Goal: Task Accomplishment & Management: Manage account settings

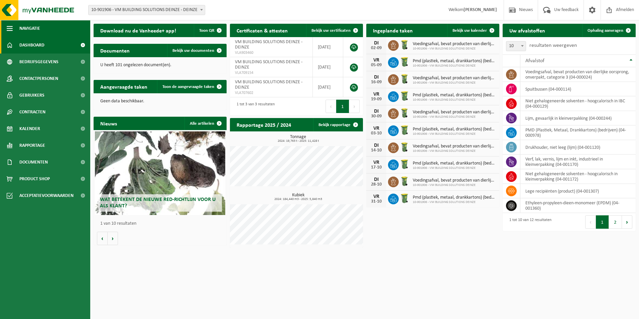
click at [9, 27] on span "button" at bounding box center [10, 28] width 6 height 17
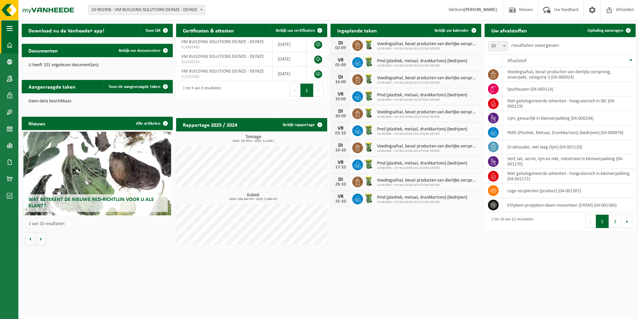
click at [9, 27] on span "button" at bounding box center [10, 28] width 6 height 17
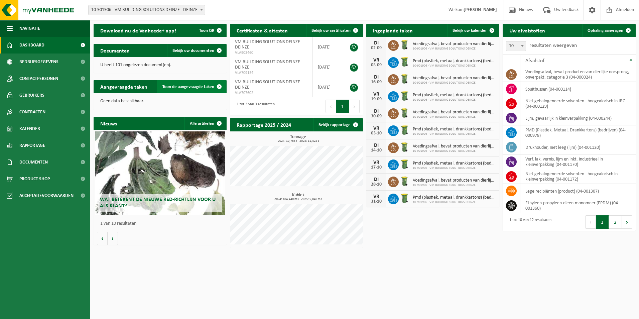
click at [192, 85] on span "Toon de aangevraagde taken" at bounding box center [188, 87] width 52 height 4
click at [111, 239] on button "Volgende" at bounding box center [113, 238] width 10 height 13
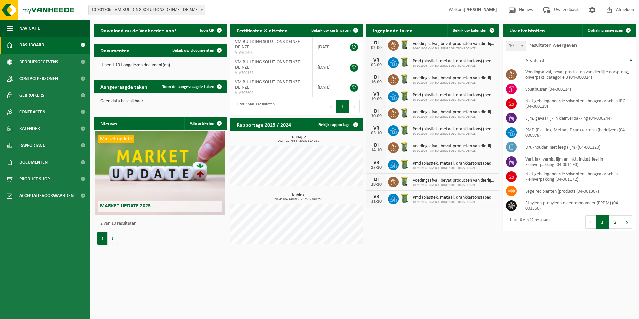
click at [104, 239] on button "Vorige" at bounding box center [102, 238] width 11 height 13
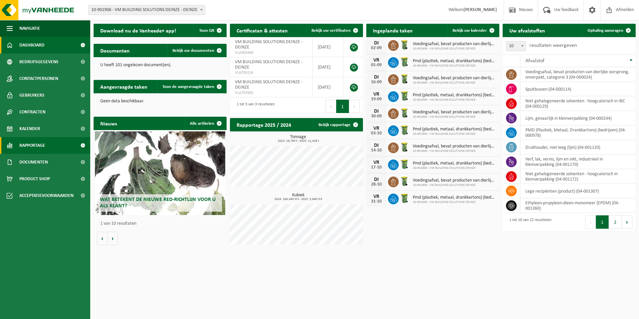
click at [25, 145] on span "Rapportage" at bounding box center [32, 145] width 26 height 17
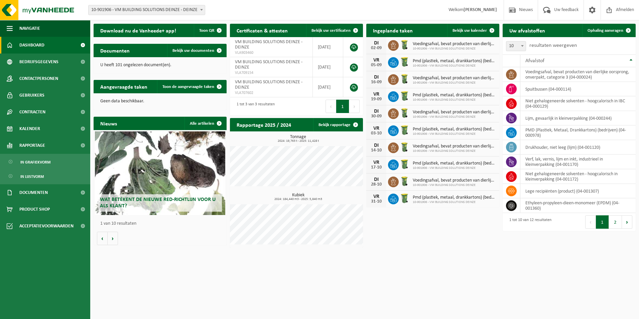
click at [151, 175] on div "Wat betekent de nieuwe RED-richtlijn voor u als klant?" at bounding box center [160, 173] width 130 height 84
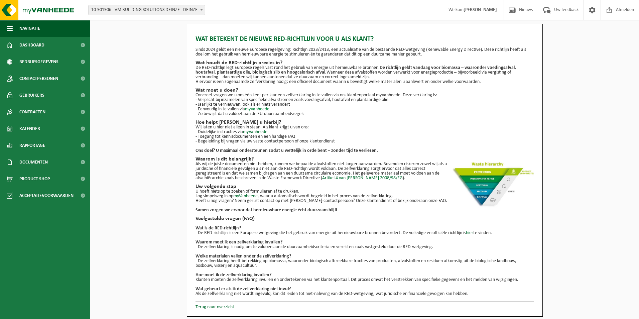
click at [263, 109] on link "myVanheede" at bounding box center [257, 109] width 24 height 5
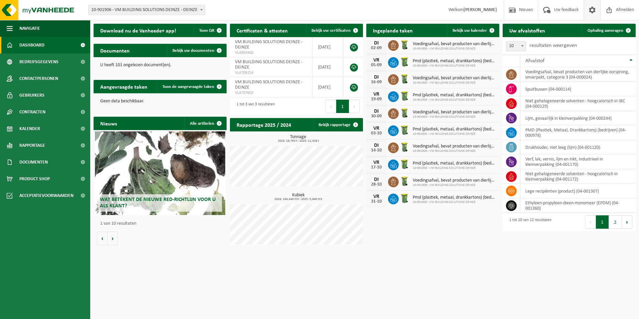
click at [589, 6] on span at bounding box center [592, 10] width 10 height 20
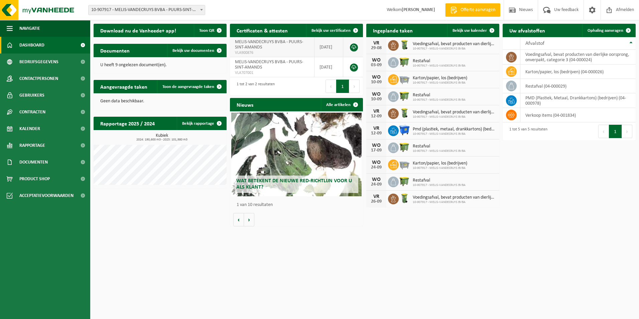
click at [246, 46] on span "MELIS-VANDECRUYS BVBA - PUURS-SINT-AMANDS" at bounding box center [269, 44] width 68 height 10
click at [353, 45] on link at bounding box center [354, 47] width 8 height 8
click at [418, 9] on strong "[PERSON_NAME]" at bounding box center [418, 9] width 33 height 5
click at [341, 27] on link "Bekijk uw certificaten" at bounding box center [334, 30] width 56 height 13
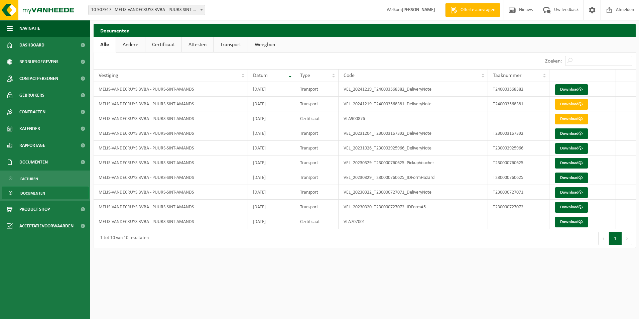
click at [131, 46] on link "Andere" at bounding box center [130, 44] width 29 height 15
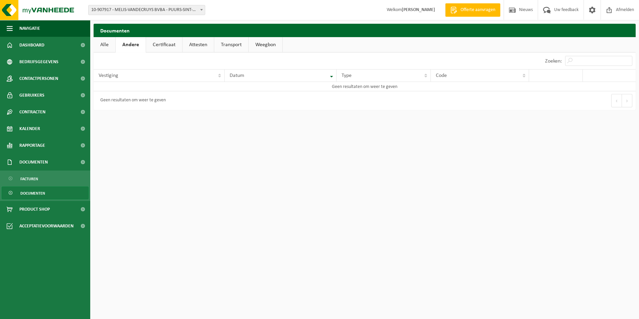
click at [160, 45] on link "Certificaat" at bounding box center [164, 44] width 36 height 15
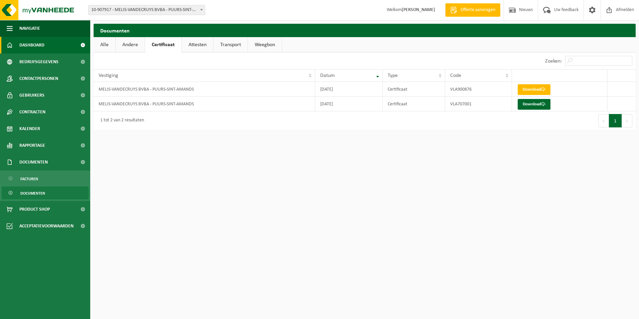
click at [33, 42] on span "Dashboard" at bounding box center [31, 45] width 25 height 17
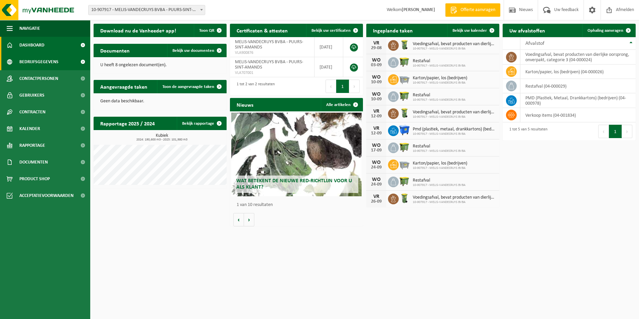
click at [38, 59] on span "Bedrijfsgegevens" at bounding box center [38, 61] width 39 height 17
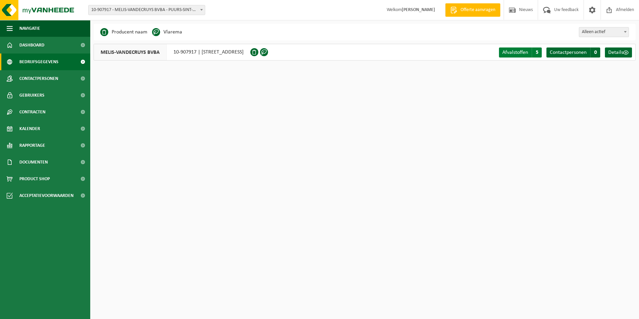
click at [517, 51] on span "Afvalstoffen" at bounding box center [515, 52] width 26 height 5
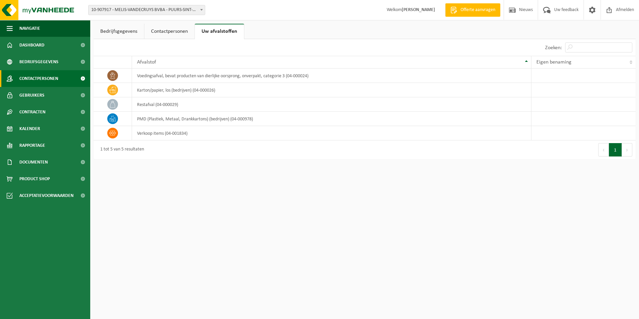
click at [31, 79] on span "Contactpersonen" at bounding box center [38, 78] width 39 height 17
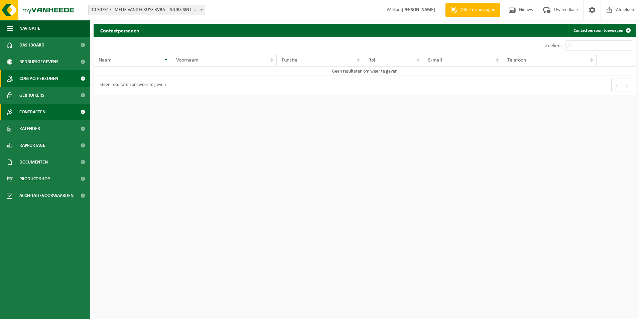
click at [24, 108] on span "Contracten" at bounding box center [32, 112] width 26 height 17
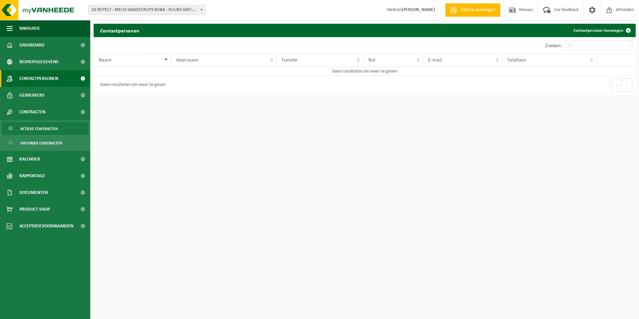
click at [42, 127] on span "Actieve contracten" at bounding box center [38, 128] width 37 height 13
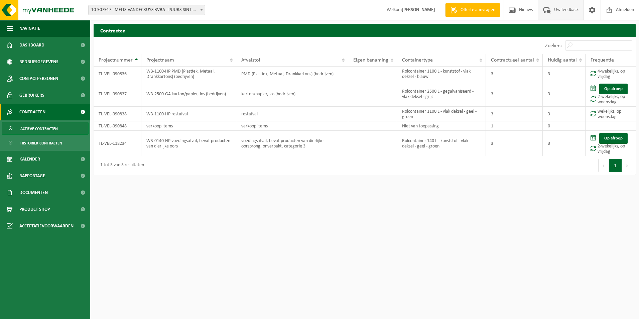
click at [555, 9] on span "Uw feedback" at bounding box center [566, 10] width 28 height 20
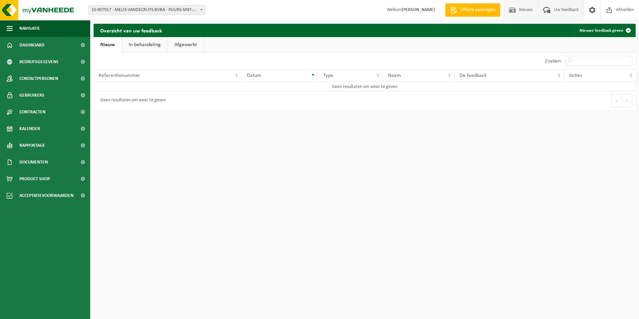
click at [519, 9] on span "Nieuws" at bounding box center [525, 10] width 17 height 20
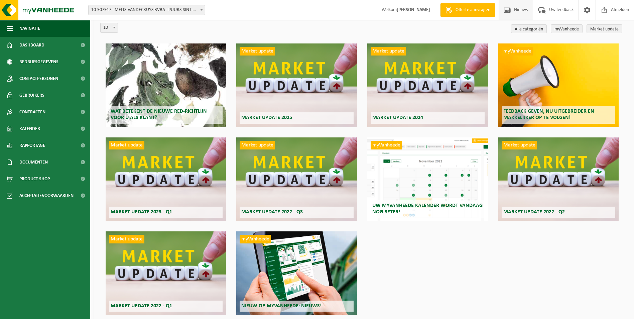
scroll to position [54, 0]
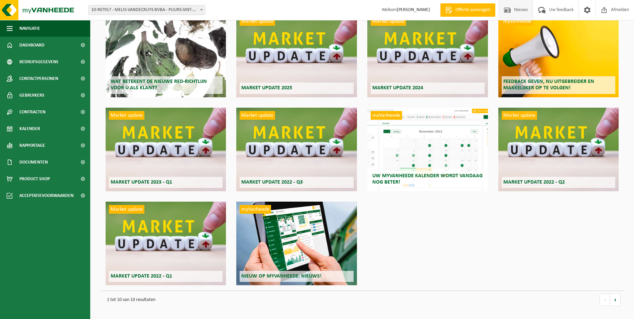
click at [276, 226] on div "myVanheede Nieuw op myVanheede: Nieuws!" at bounding box center [296, 244] width 120 height 84
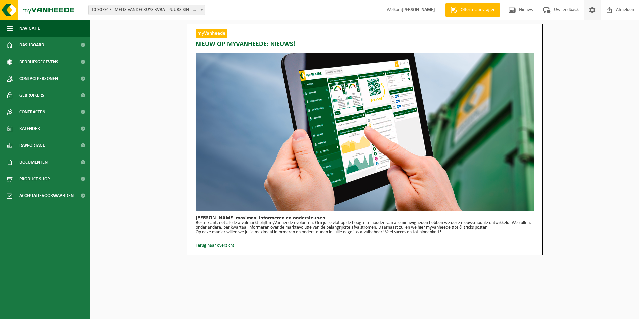
click at [594, 8] on span at bounding box center [592, 10] width 10 height 20
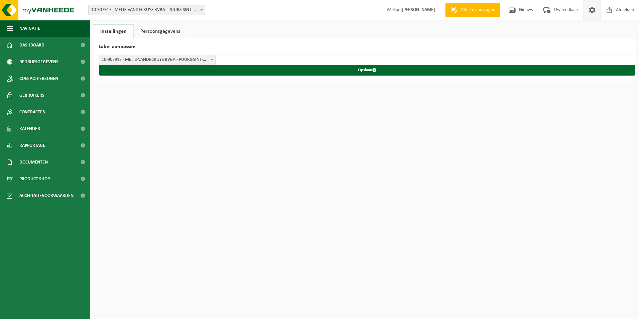
click at [161, 25] on link "Persoonsgegevens" at bounding box center [160, 31] width 53 height 15
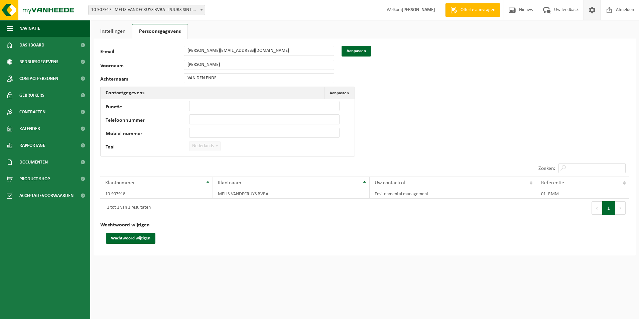
click at [128, 32] on link "Instellingen" at bounding box center [113, 31] width 38 height 15
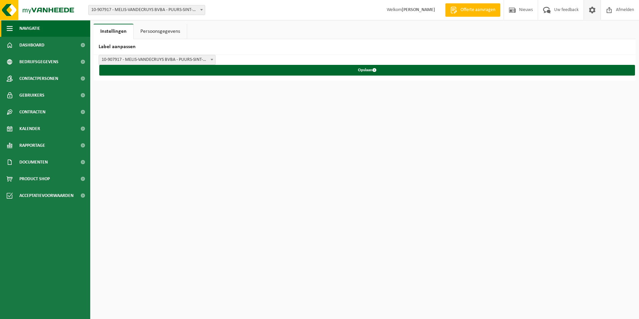
click at [7, 27] on span "button" at bounding box center [10, 28] width 6 height 17
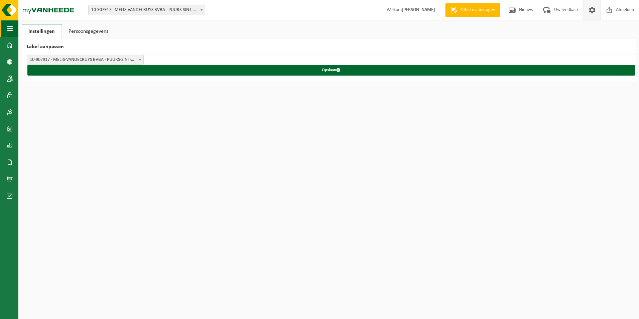
click at [7, 27] on span "button" at bounding box center [10, 28] width 6 height 17
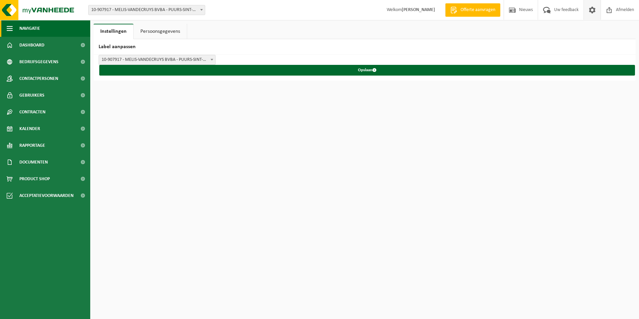
click at [7, 27] on span "button" at bounding box center [10, 28] width 6 height 17
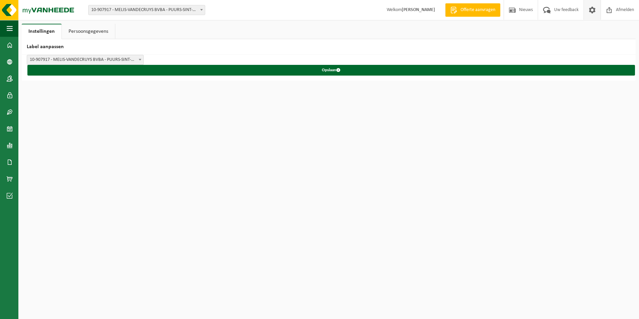
click at [83, 29] on link "Persoonsgegevens" at bounding box center [88, 31] width 53 height 15
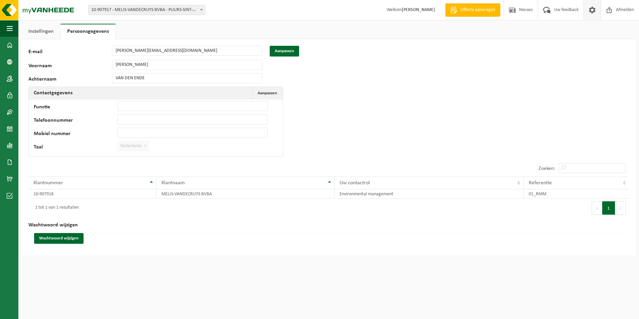
click at [40, 28] on link "Instellingen" at bounding box center [41, 31] width 38 height 15
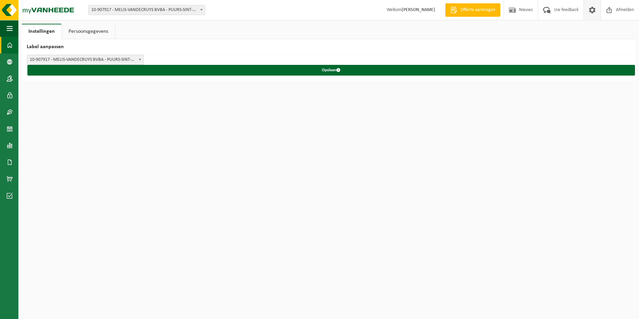
click at [10, 42] on span at bounding box center [10, 45] width 6 height 17
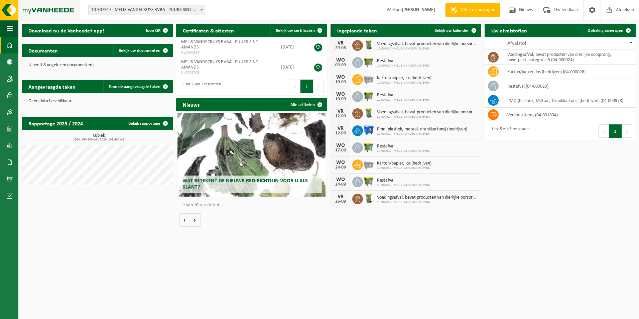
click at [8, 10] on img at bounding box center [40, 10] width 80 height 20
click at [134, 49] on span "Bekijk uw documenten" at bounding box center [140, 50] width 42 height 4
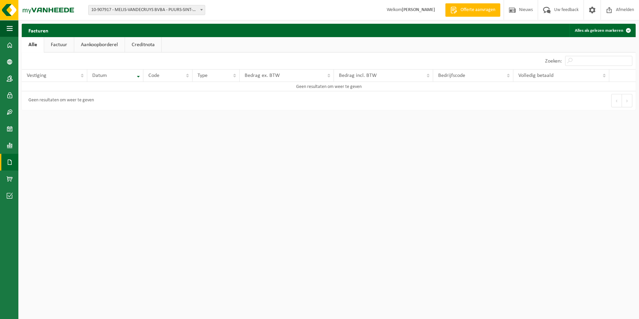
click at [134, 42] on link "Creditnota" at bounding box center [143, 44] width 36 height 15
click at [90, 42] on link "Aankoopborderel" at bounding box center [99, 44] width 50 height 15
click at [53, 44] on link "Factuur" at bounding box center [59, 44] width 30 height 15
click at [30, 44] on link "Alle" at bounding box center [33, 44] width 22 height 15
